Goal: Task Accomplishment & Management: Complete application form

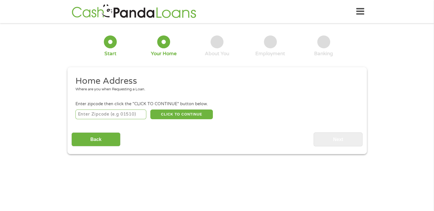
click at [116, 117] on input "number" at bounding box center [110, 115] width 71 height 10
type input "33903"
click at [170, 118] on button "CLICK TO CONTINUE" at bounding box center [181, 115] width 62 height 10
type input "33903"
type input "[GEOGRAPHIC_DATA][PERSON_NAME]"
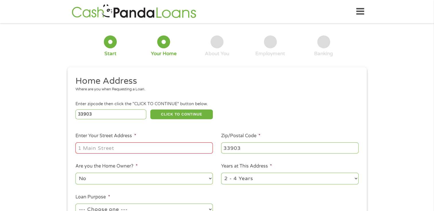
click at [130, 146] on input "Enter Your Street Address *" at bounding box center [143, 148] width 137 height 11
type input "[STREET_ADDRESS]"
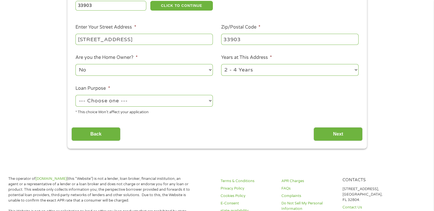
scroll to position [143, 0]
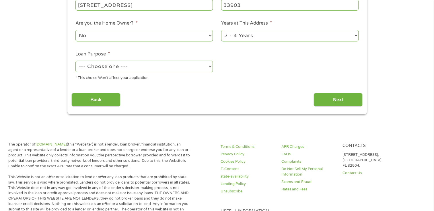
drag, startPoint x: 179, startPoint y: 73, endPoint x: 179, endPoint y: 69, distance: 4.0
click at [179, 72] on select "--- Choose one --- Pay Bills Debt Consolidation Home Improvement Major Purchase…" at bounding box center [143, 67] width 137 height 12
select select "medicalexpenses"
click at [75, 61] on select "--- Choose one --- Pay Bills Debt Consolidation Home Improvement Major Purchase…" at bounding box center [143, 67] width 137 height 12
drag, startPoint x: 329, startPoint y: 99, endPoint x: 322, endPoint y: 97, distance: 7.1
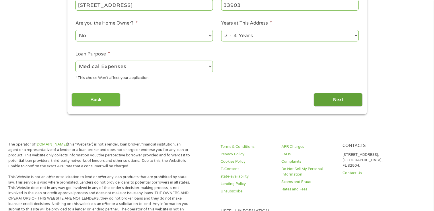
click at [329, 99] on input "Next" at bounding box center [337, 100] width 49 height 14
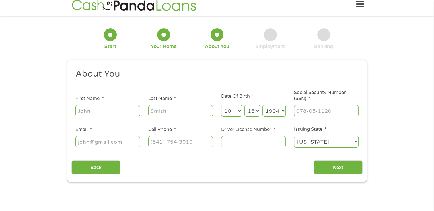
scroll to position [0, 0]
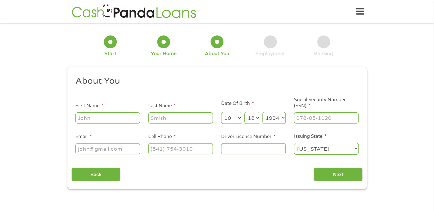
click at [120, 122] on input "First Name *" at bounding box center [107, 118] width 64 height 11
type input "[PERSON_NAME]"
type input "[EMAIL_ADDRESS][DOMAIN_NAME]"
type input "[PHONE_NUMBER]"
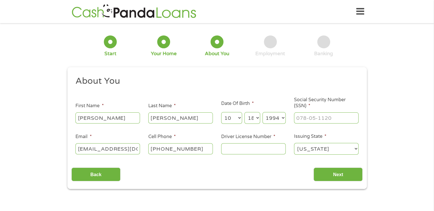
click at [252, 150] on input "Driver License Number *" at bounding box center [253, 149] width 64 height 11
type input "W426721943780"
click at [309, 116] on input "___-__-____" at bounding box center [326, 118] width 64 height 11
type input "595-45-6251"
click at [346, 174] on input "Next" at bounding box center [337, 175] width 49 height 14
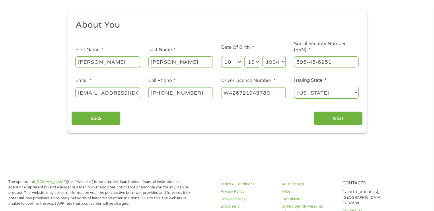
scroll to position [57, 0]
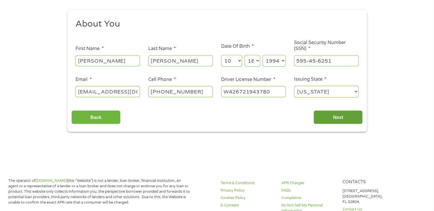
click at [336, 118] on input "Next" at bounding box center [337, 118] width 49 height 14
click at [330, 123] on input "Next" at bounding box center [337, 118] width 49 height 14
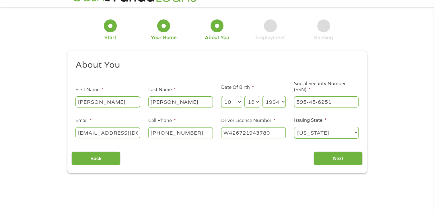
scroll to position [29, 0]
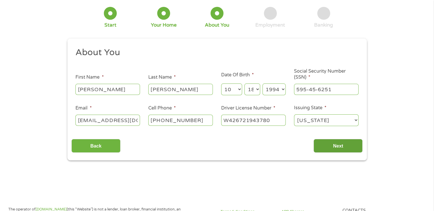
click at [338, 142] on input "Next" at bounding box center [337, 146] width 49 height 14
click at [338, 143] on input "Next" at bounding box center [337, 146] width 49 height 14
click at [270, 16] on div at bounding box center [270, 13] width 13 height 13
click at [269, 21] on div "Employment" at bounding box center [270, 17] width 30 height 21
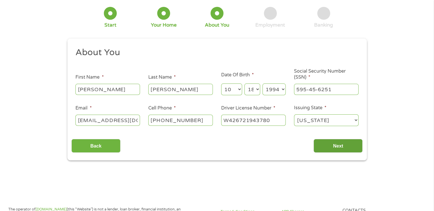
click at [327, 148] on input "Next" at bounding box center [337, 146] width 49 height 14
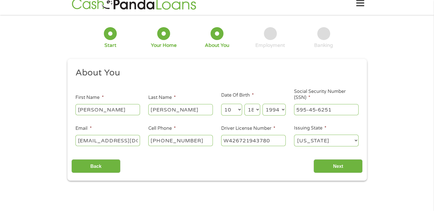
scroll to position [0, 0]
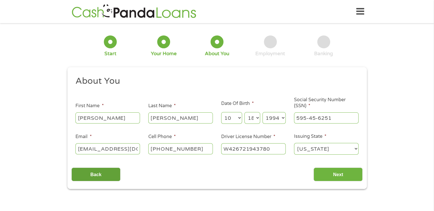
click at [115, 174] on input "Back" at bounding box center [95, 175] width 49 height 14
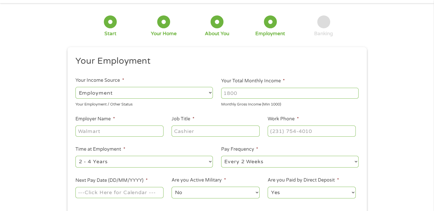
scroll to position [29, 0]
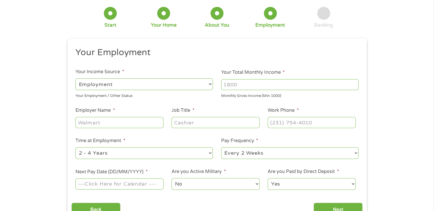
click at [252, 85] on input "Your Total Monthly Income *" at bounding box center [289, 84] width 137 height 11
type input "3000"
click at [113, 122] on input "Employer Name *" at bounding box center [119, 122] width 88 height 11
type input "LC Graphics"
click at [206, 125] on input "Job Title *" at bounding box center [215, 122] width 88 height 11
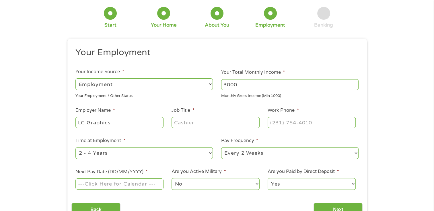
type input "g"
type input "Graphic Designer"
click at [293, 127] on input "(___) ___-____" at bounding box center [311, 122] width 88 height 11
type input "[PHONE_NUMBER]"
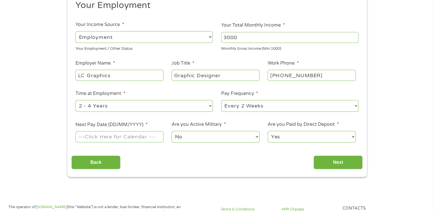
scroll to position [86, 0]
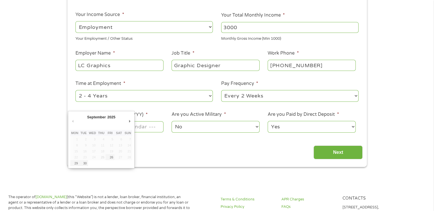
click at [150, 130] on input "Next Pay Date (DD/MM/YYYY) *" at bounding box center [119, 126] width 88 height 11
type input "[DATE]"
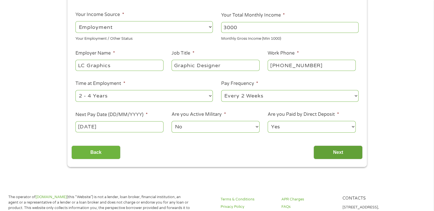
click at [341, 159] on input "Next" at bounding box center [337, 153] width 49 height 14
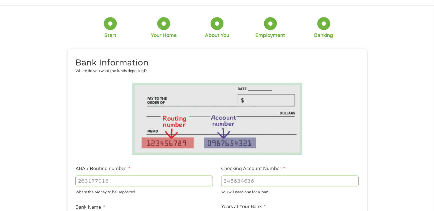
scroll to position [29, 0]
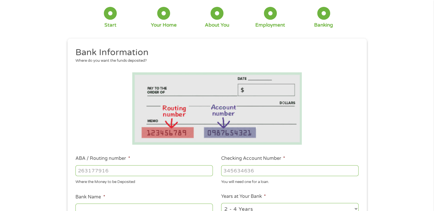
click at [157, 169] on input "ABA / Routing number *" at bounding box center [143, 171] width 137 height 11
type input "063107513"
type input "[PERSON_NAME] FARGO BANK"
type input "063107513"
click at [256, 173] on input "Checking Account Number *" at bounding box center [289, 171] width 137 height 11
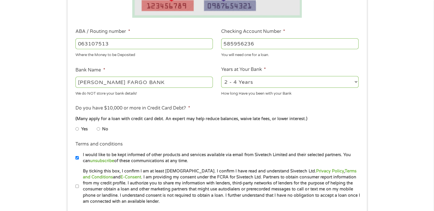
scroll to position [229, 0]
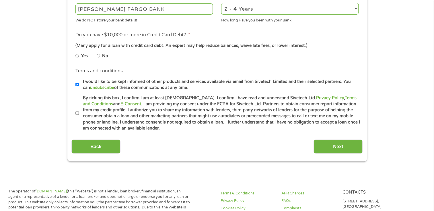
type input "585956236"
click at [97, 56] on input "No" at bounding box center [98, 55] width 3 height 9
radio input "true"
click at [78, 114] on input "By ticking this box, I confirm I am at least [DEMOGRAPHIC_DATA]. I confirm I ha…" at bounding box center [76, 113] width 3 height 9
checkbox input "true"
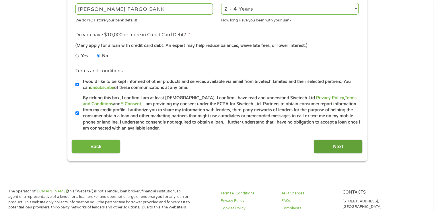
click at [333, 144] on input "Next" at bounding box center [337, 147] width 49 height 14
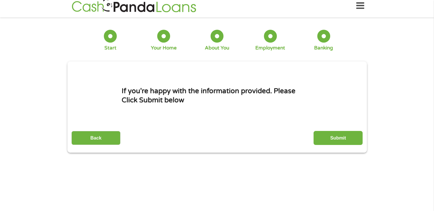
scroll to position [0, 0]
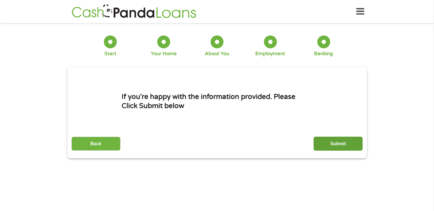
click at [335, 150] on input "Submit" at bounding box center [337, 144] width 49 height 14
